Goal: Navigation & Orientation: Find specific page/section

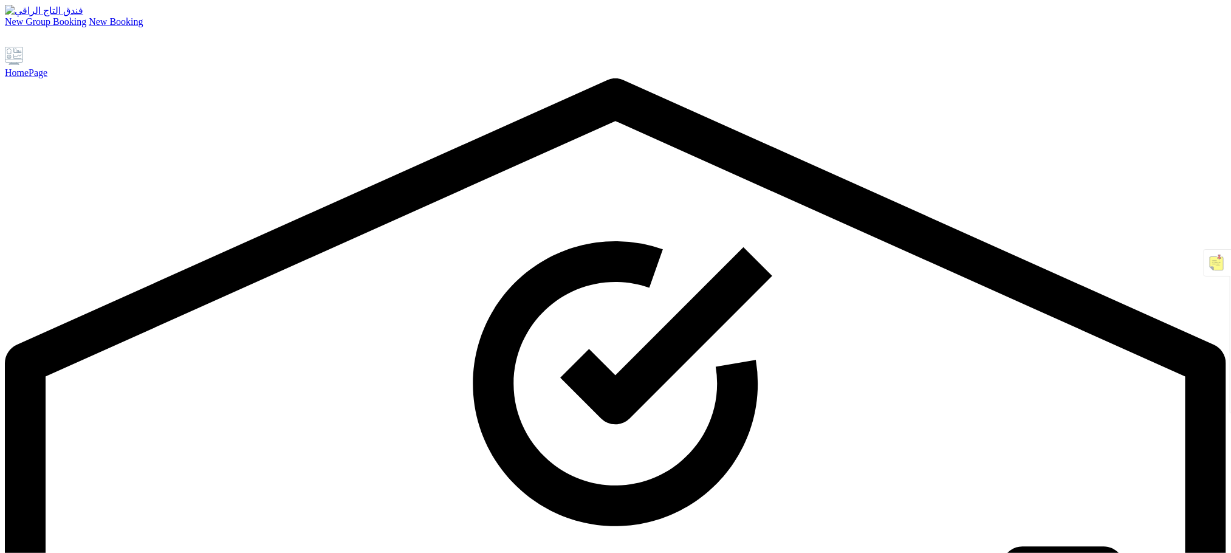
click at [79, 78] on div "HomePage" at bounding box center [616, 72] width 1222 height 11
